Goal: Task Accomplishment & Management: Manage account settings

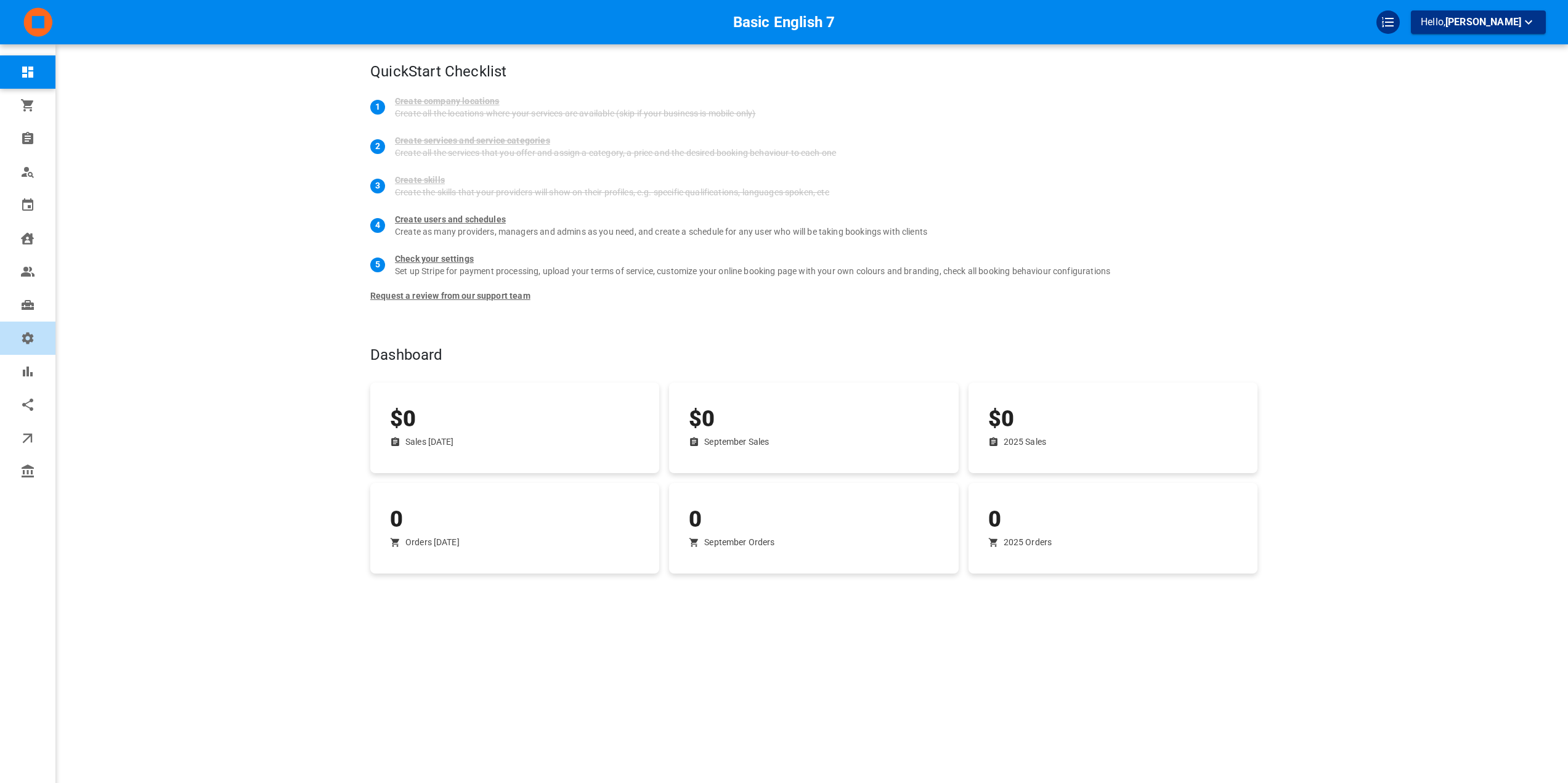
click at [26, 340] on icon at bounding box center [28, 338] width 12 height 12
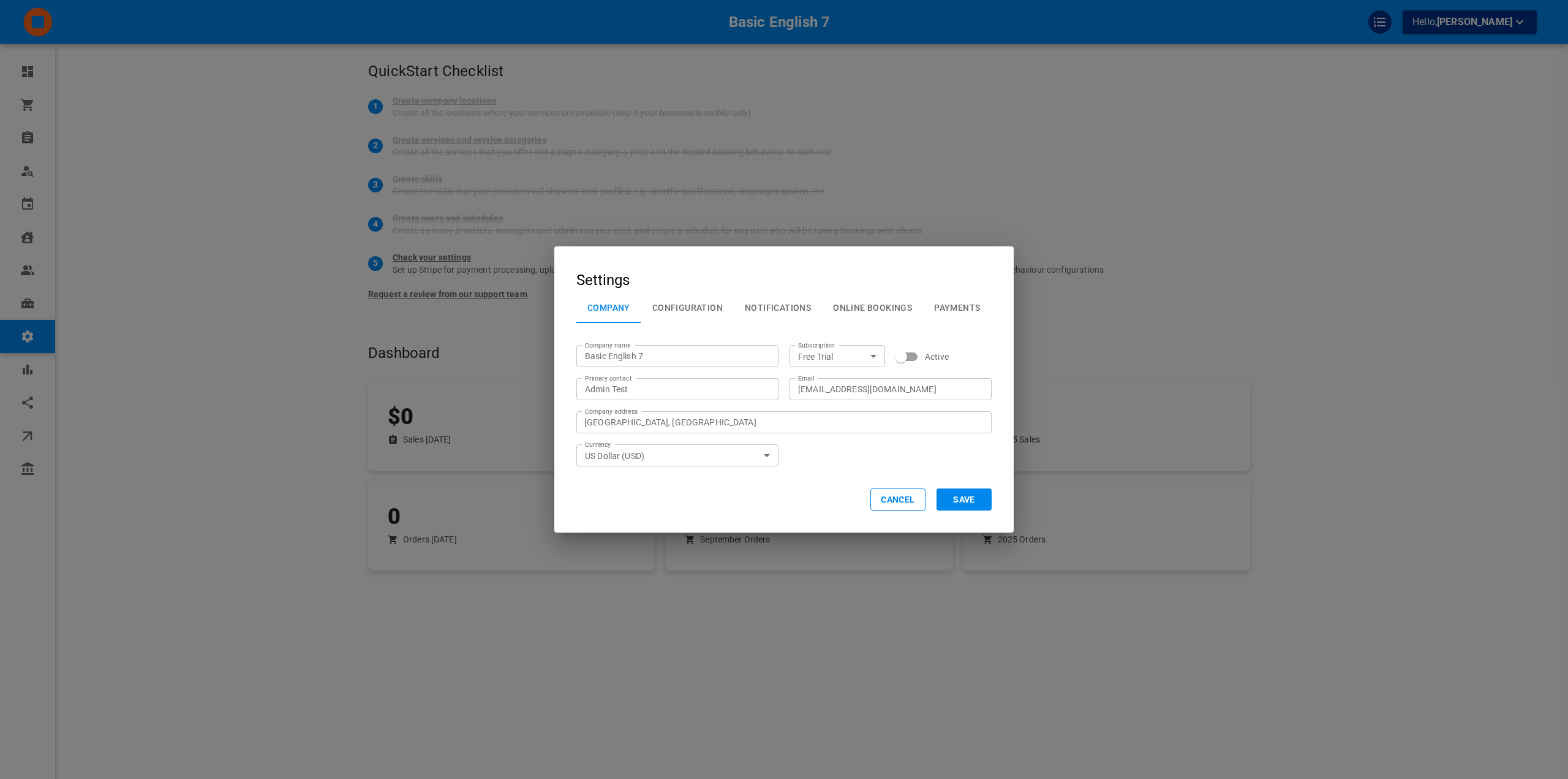
click at [899, 505] on button "Cancel" at bounding box center [898, 500] width 55 height 22
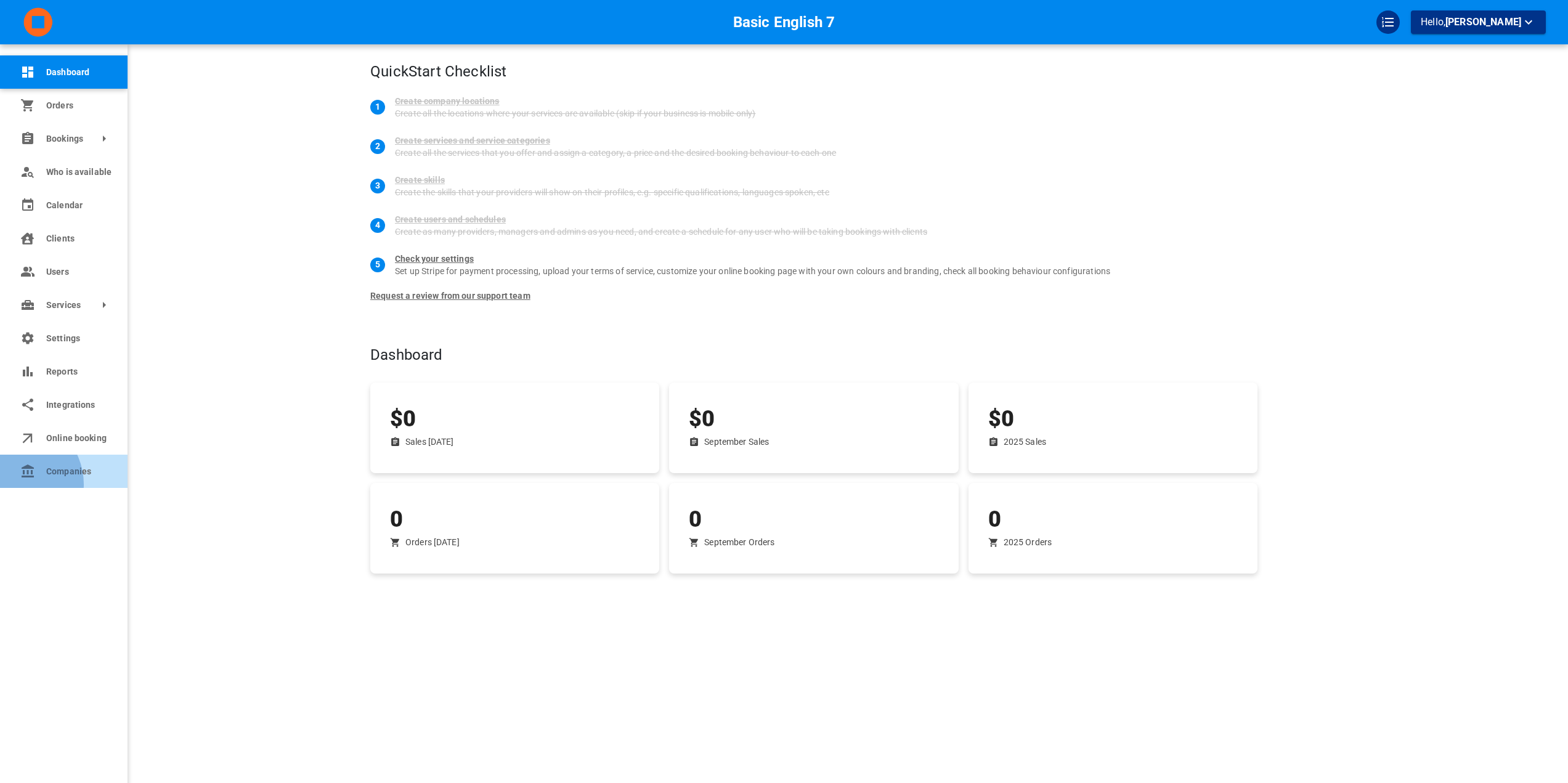
click at [14, 484] on link "Companies" at bounding box center [64, 471] width 128 height 34
select select "25"
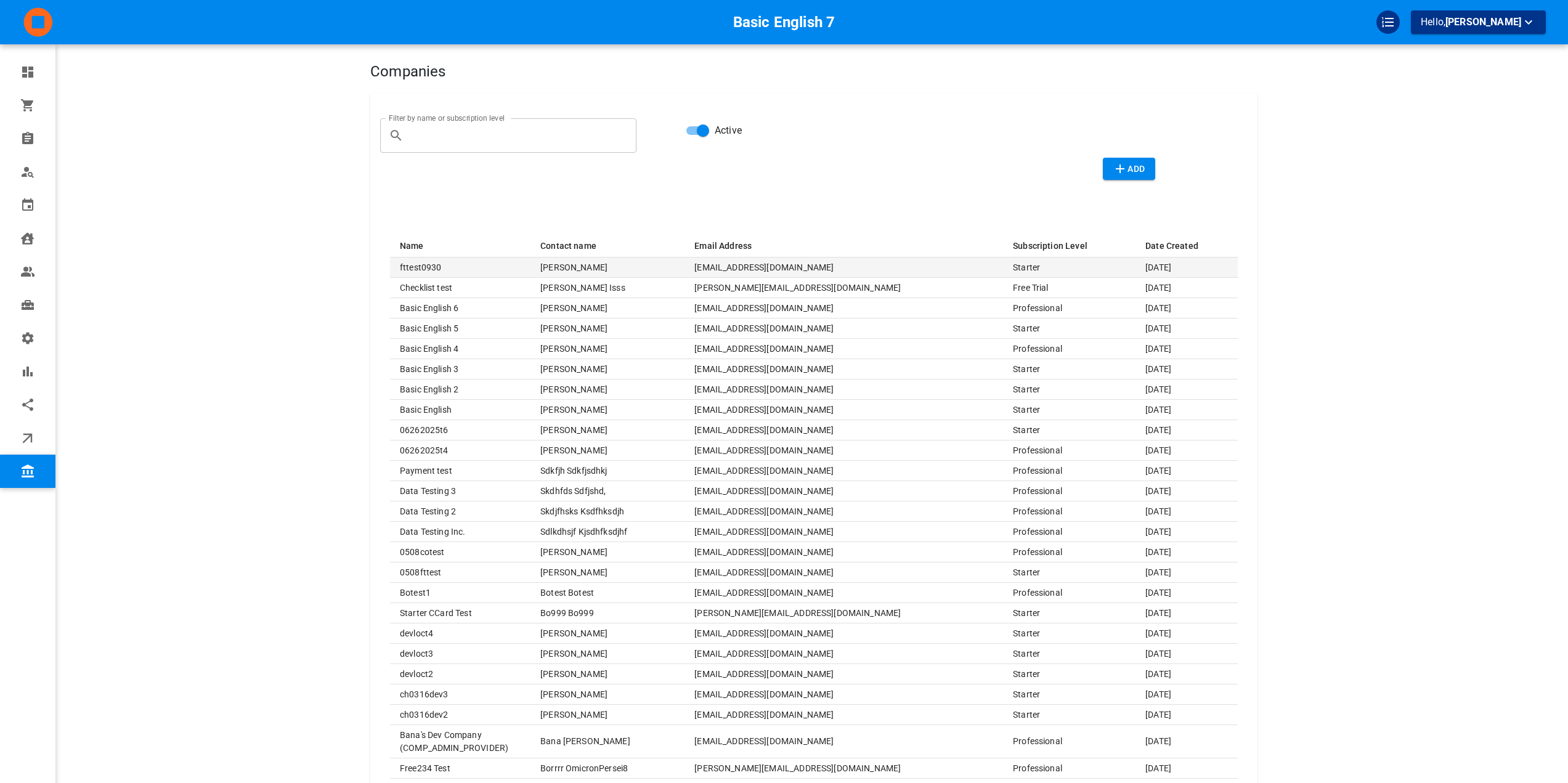
click at [927, 270] on td "[EMAIL_ADDRESS][DOMAIN_NAME]" at bounding box center [844, 267] width 319 height 20
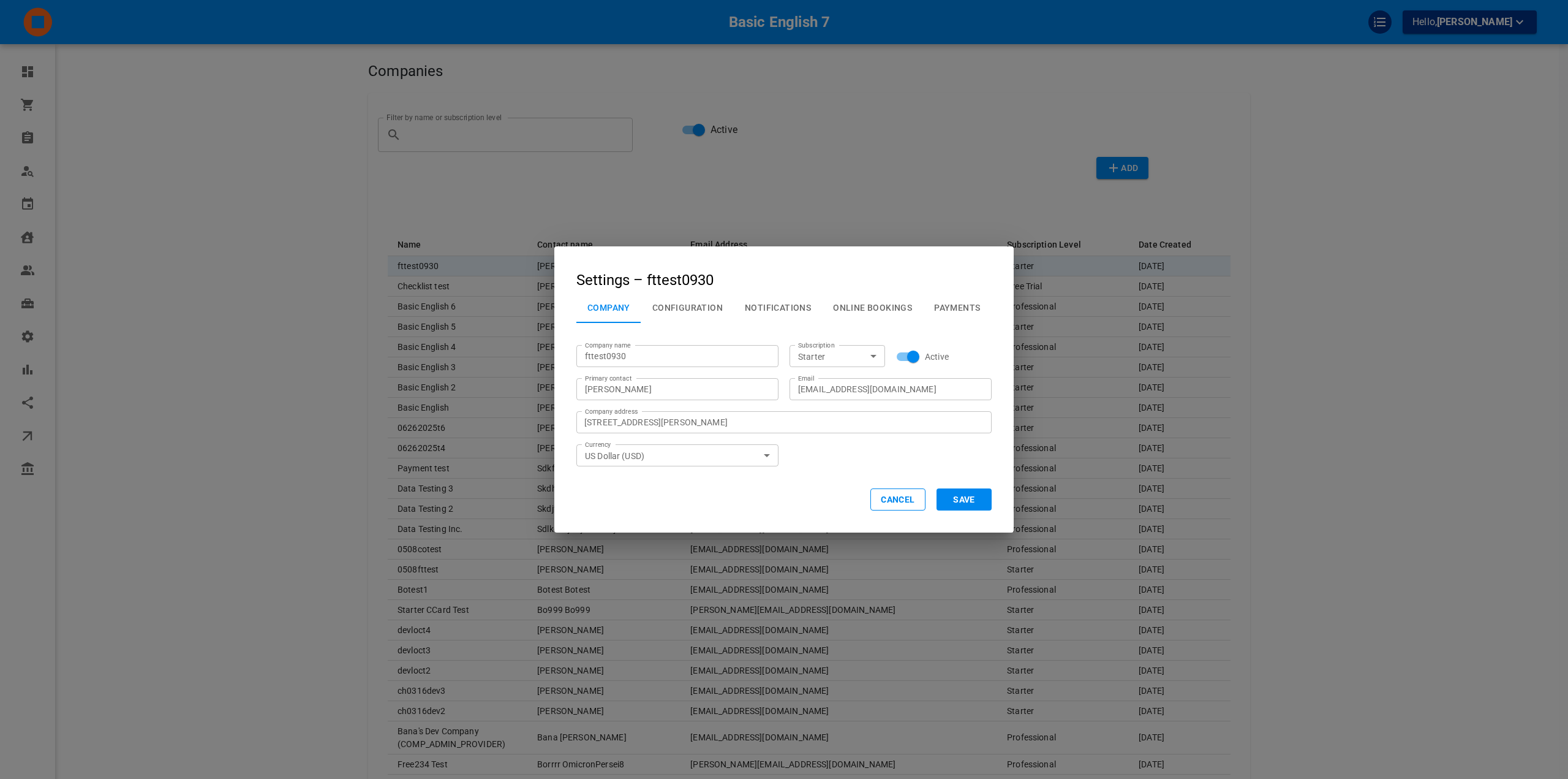
click at [856, 354] on input "Starter" at bounding box center [826, 356] width 68 height 15
click at [847, 385] on li "Free Trial" at bounding box center [837, 382] width 95 height 20
type input "Free Trial"
click at [968, 448] on div "Company name fttest0930 Company name Subscription Free Trial Subscription Activ…" at bounding box center [779, 400] width 426 height 132
click at [969, 494] on button "Save" at bounding box center [964, 500] width 55 height 22
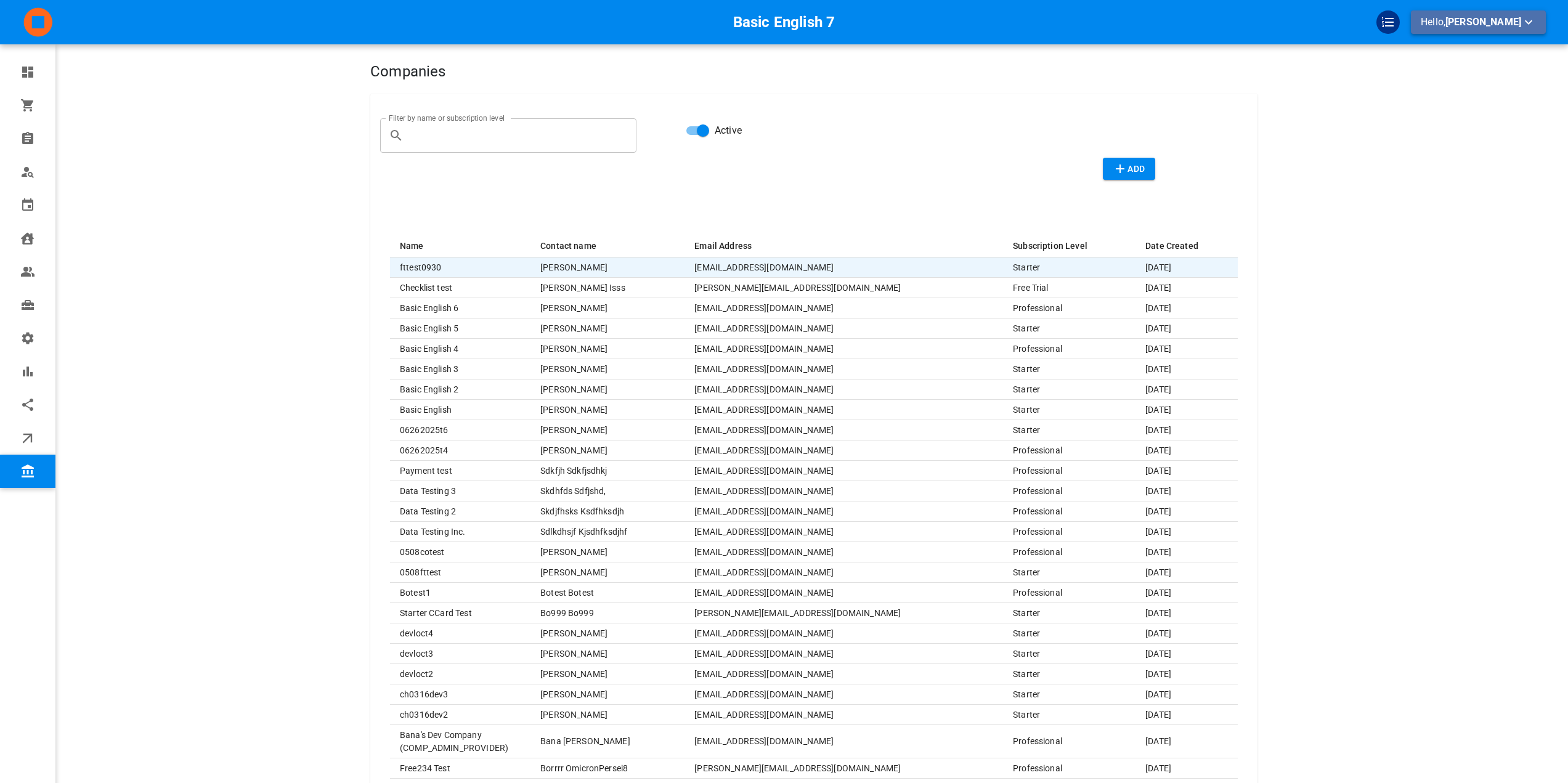
click at [1521, 10] on button "Hello, [PERSON_NAME]" at bounding box center [1478, 22] width 135 height 24
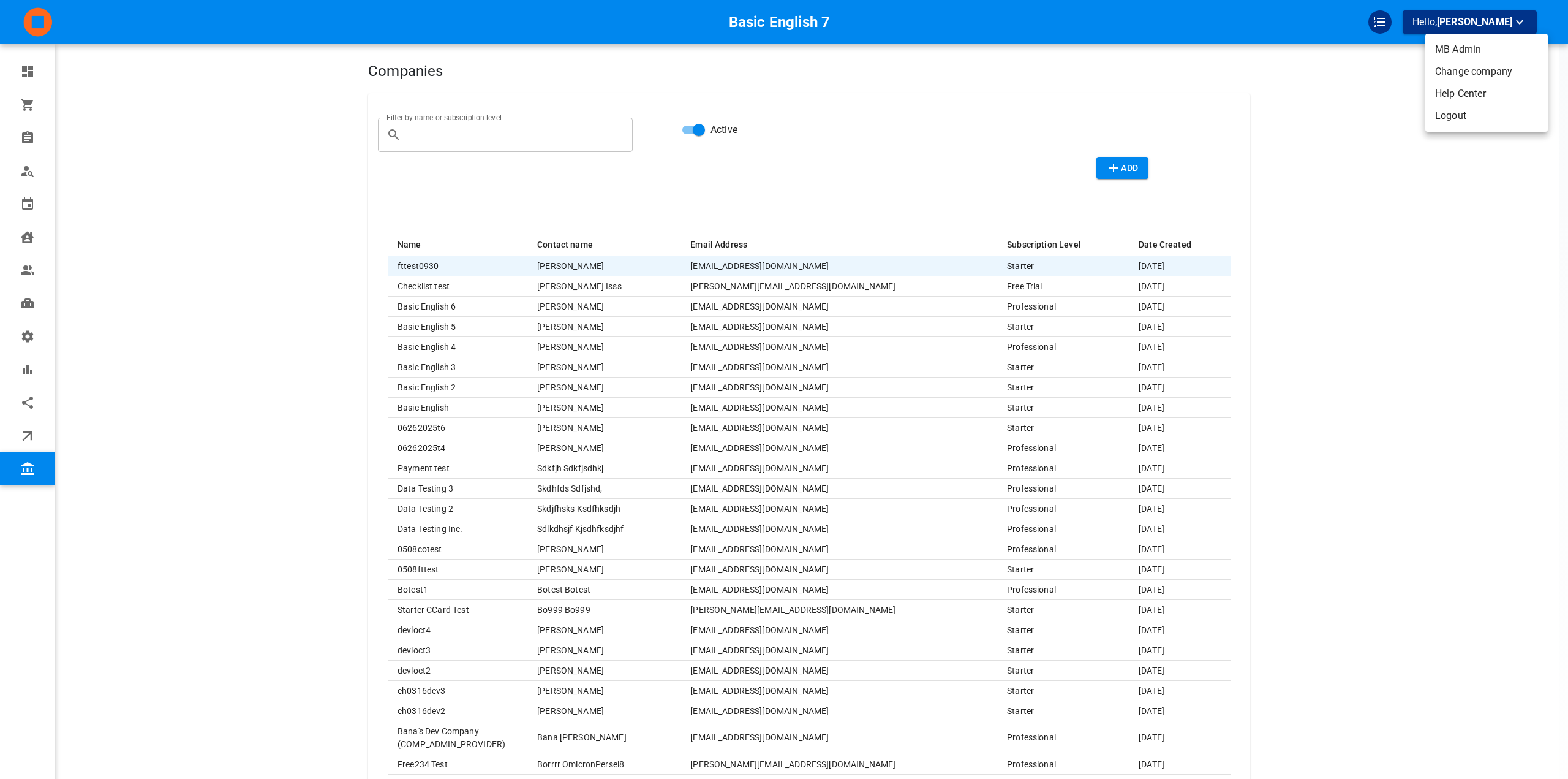
click at [1447, 115] on li "Logout" at bounding box center [1486, 115] width 122 height 22
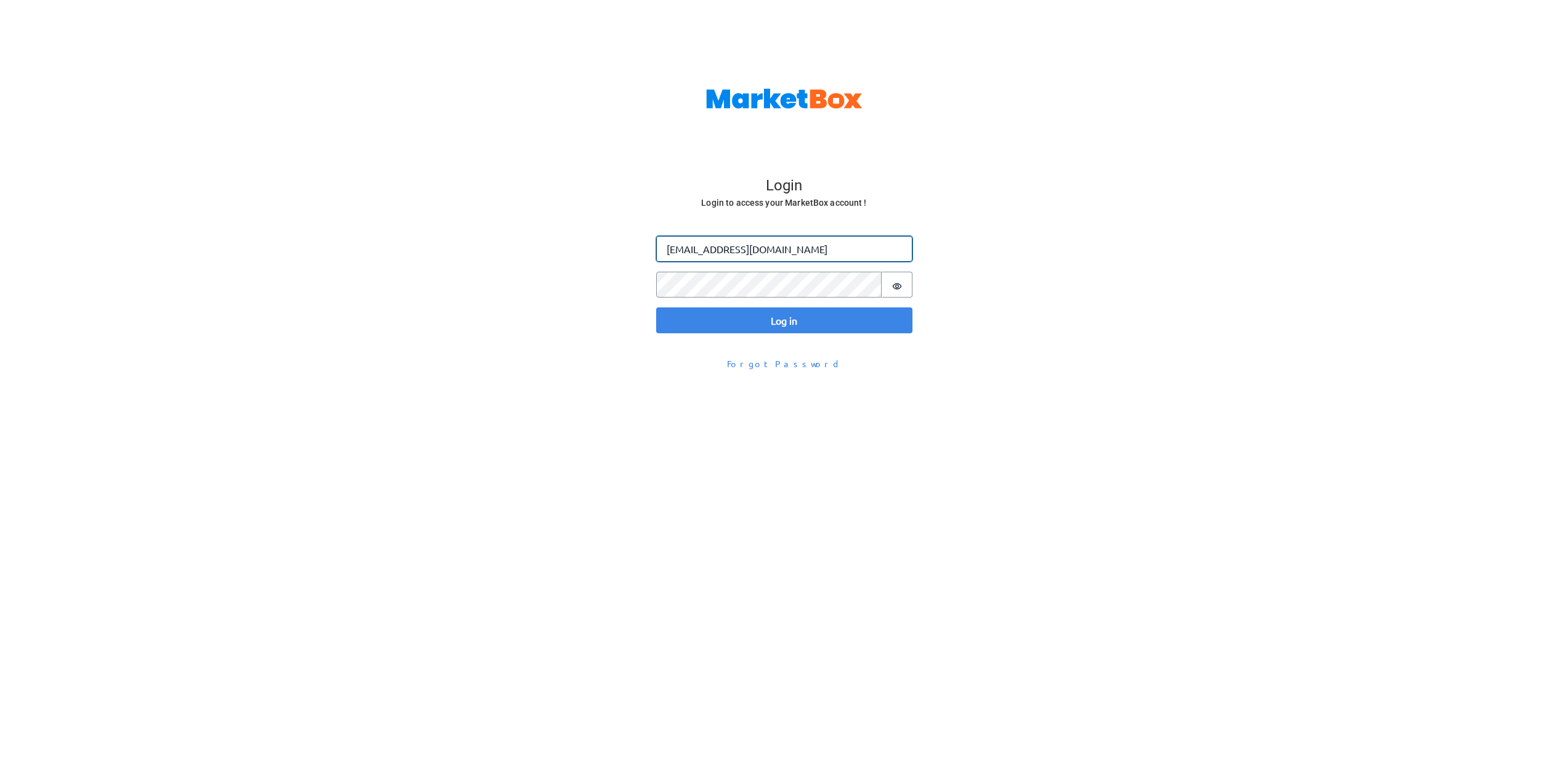
click at [695, 250] on input "[EMAIL_ADDRESS][DOMAIN_NAME]" at bounding box center [784, 248] width 257 height 26
click at [691, 252] on input "[EMAIL_ADDRESS][DOMAIN_NAME]" at bounding box center [784, 248] width 257 height 26
type input "[EMAIL_ADDRESS][DOMAIN_NAME]"
click at [656, 307] on button "Log in" at bounding box center [784, 320] width 257 height 26
